Goal: Task Accomplishment & Management: Complete application form

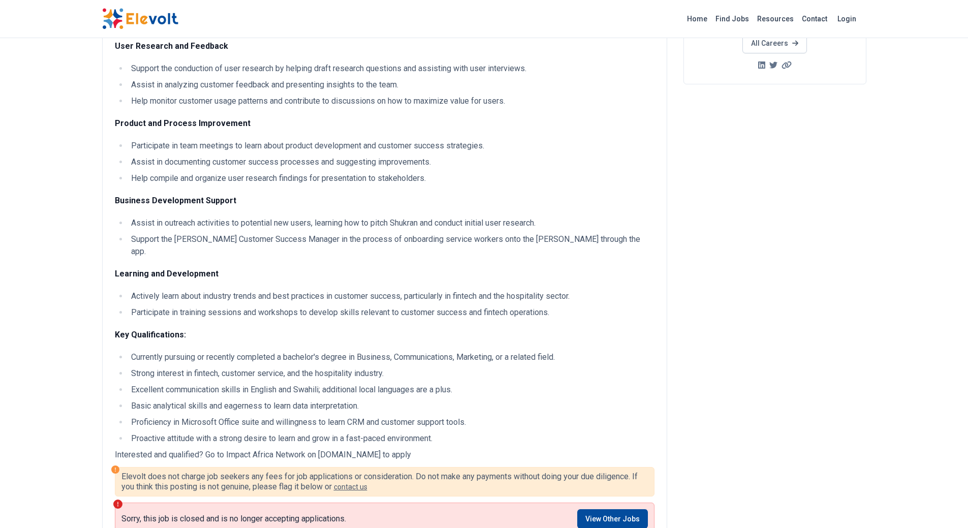
scroll to position [254, 0]
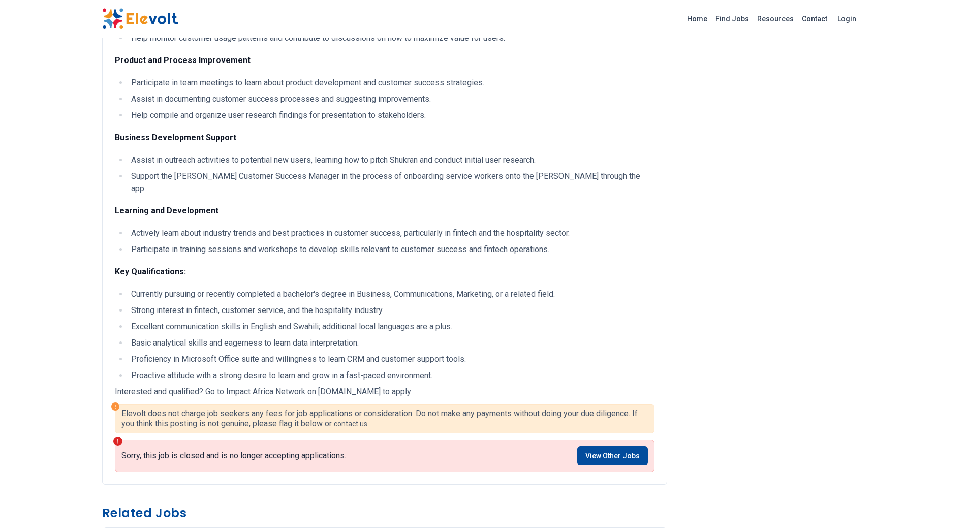
click at [608, 440] on div "Sorry, this job is closed and is no longer accepting applications. View Other J…" at bounding box center [385, 456] width 540 height 33
click at [609, 446] on link "View Other Jobs" at bounding box center [612, 455] width 71 height 19
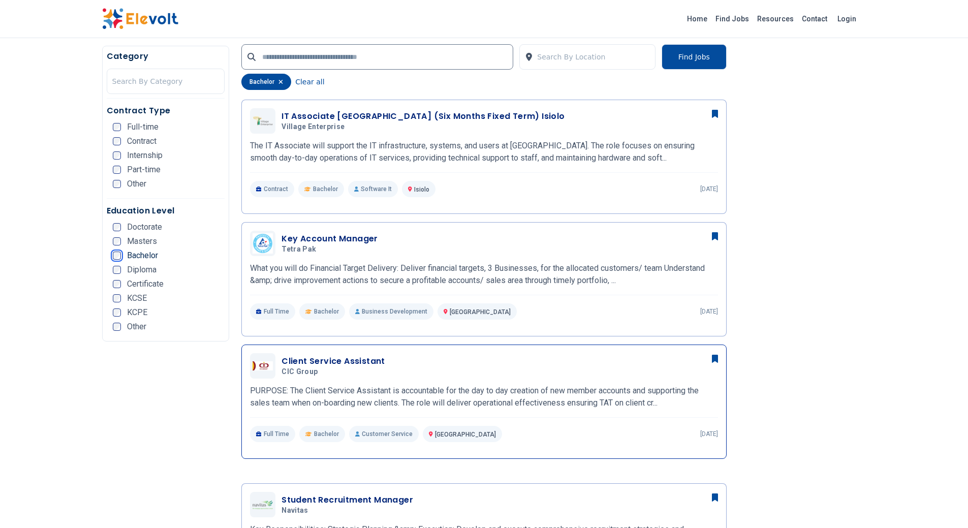
scroll to position [508, 0]
click at [339, 363] on h3 "Client Service Assistant" at bounding box center [334, 361] width 104 height 12
